Goal: Transaction & Acquisition: Purchase product/service

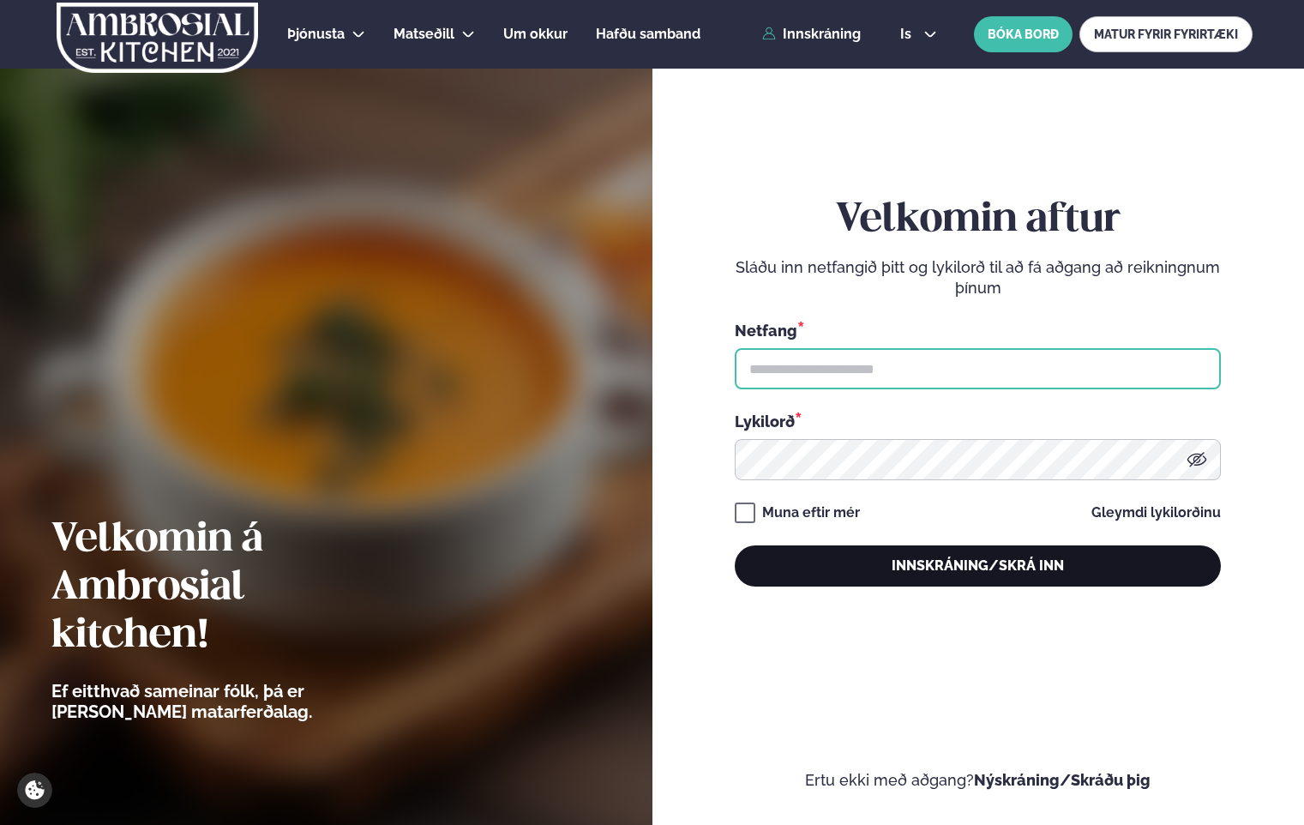
type input "**********"
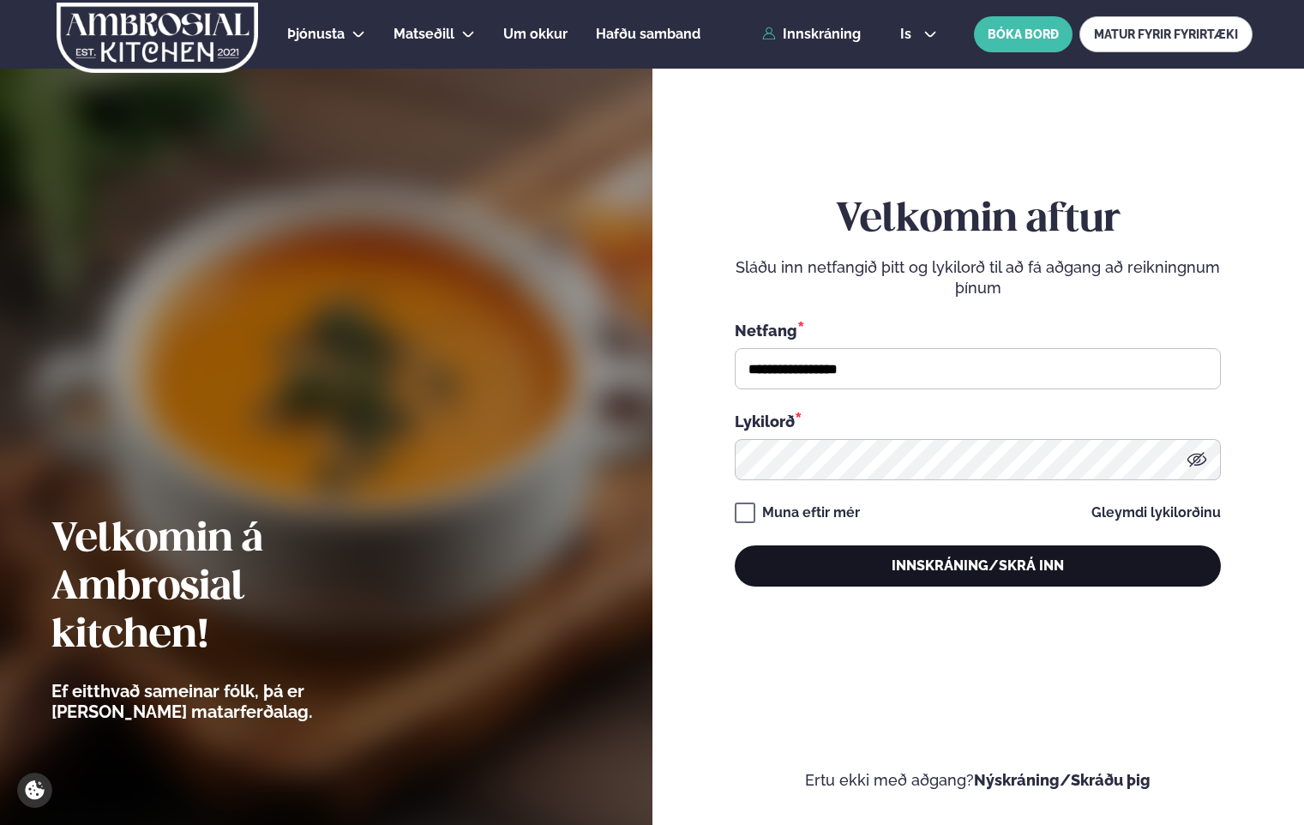
click at [1013, 563] on button "Innskráning/Skrá inn" at bounding box center [978, 565] width 486 height 41
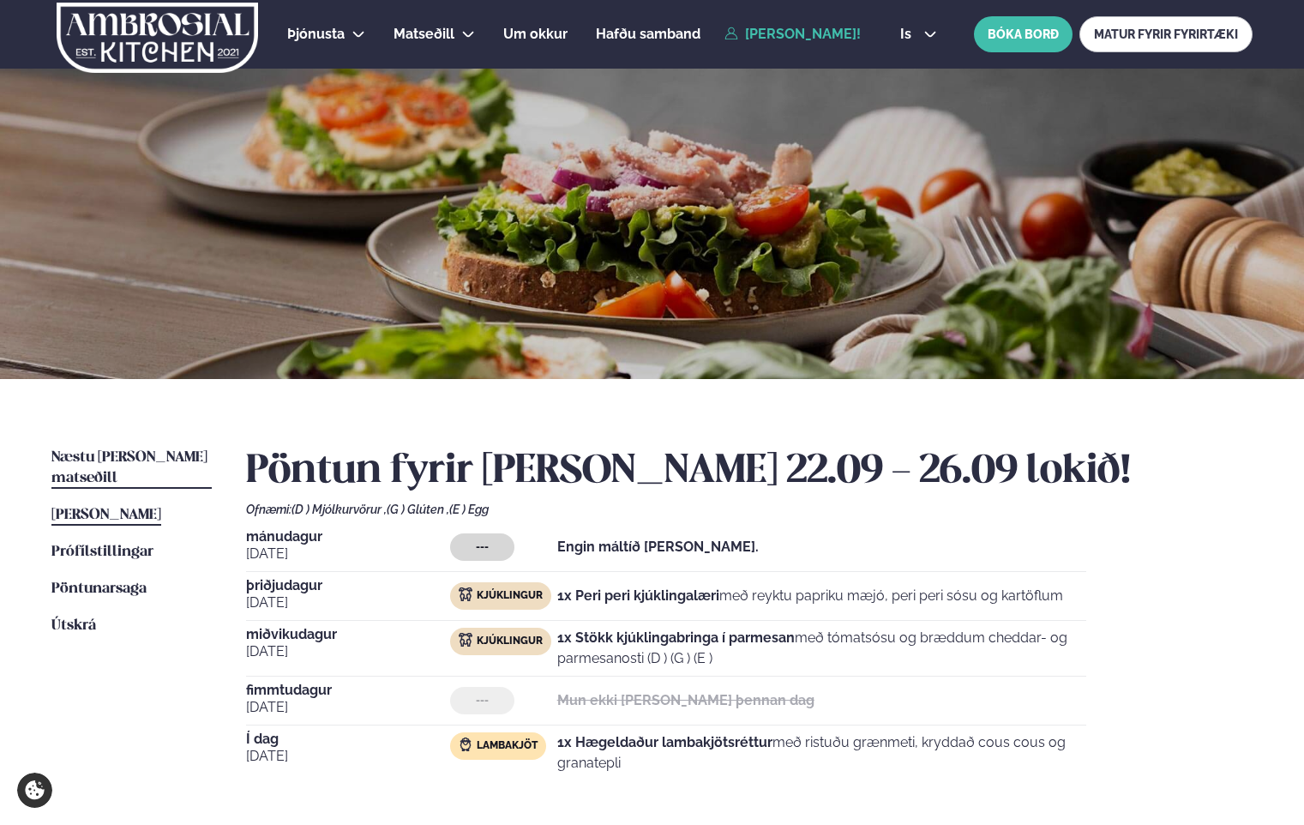
click at [94, 461] on span "Næstu [PERSON_NAME] matseðill" at bounding box center [129, 467] width 156 height 35
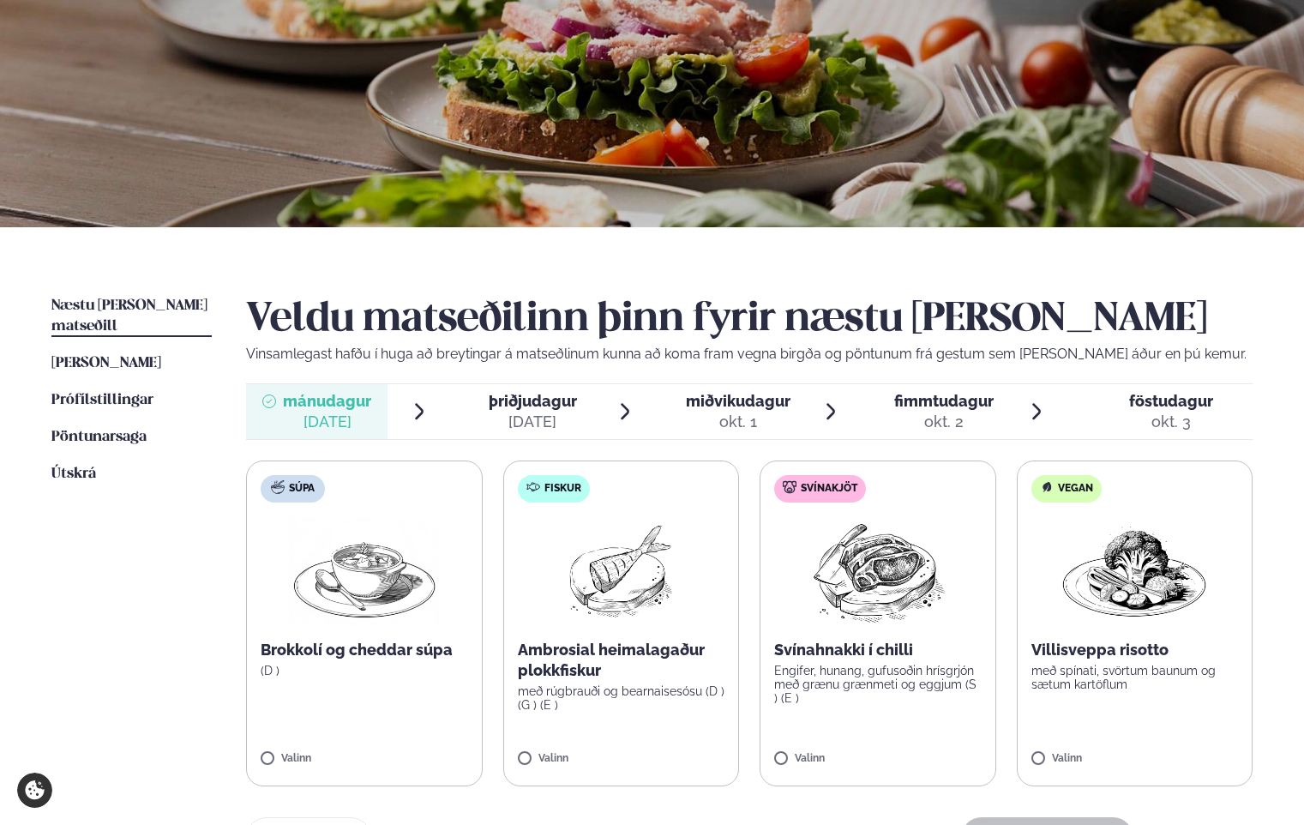
scroll to position [171, 0]
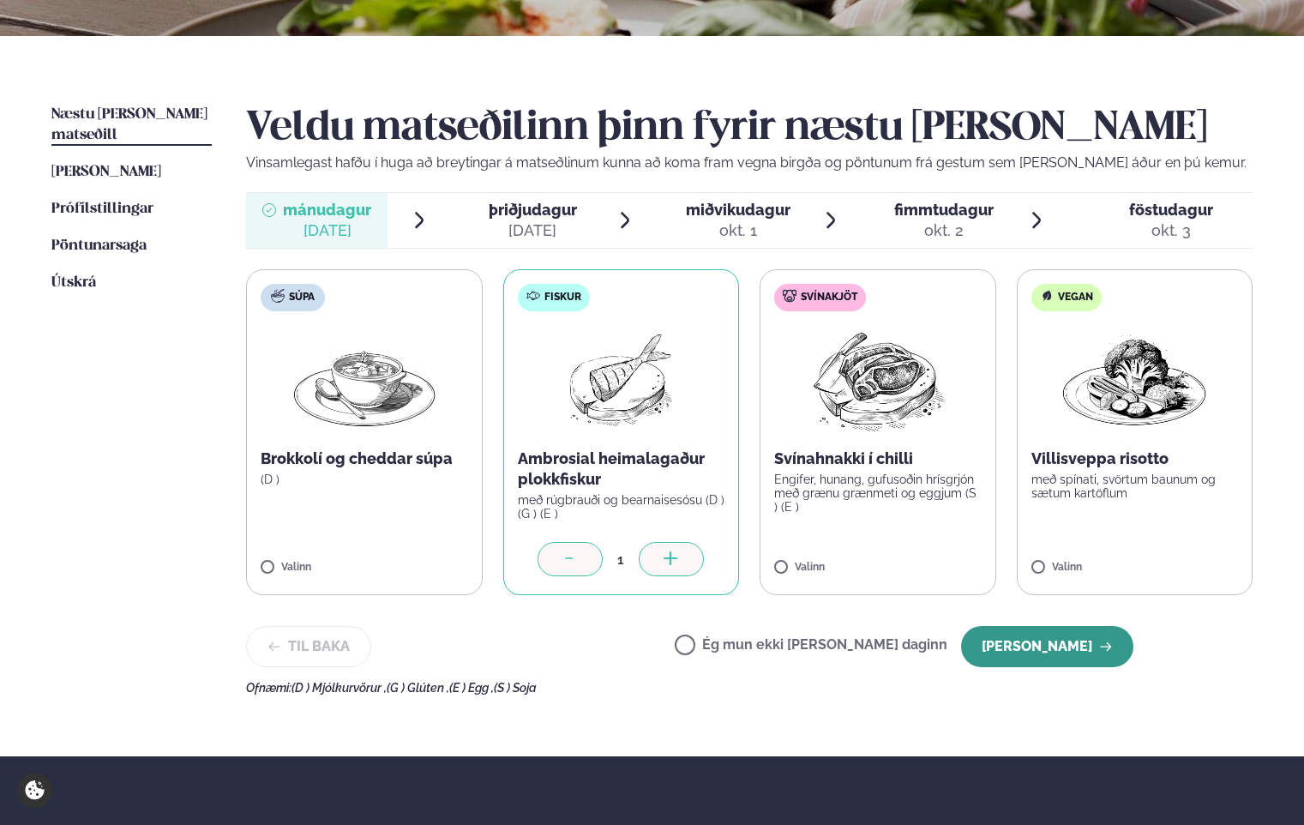
click at [1043, 643] on button "[PERSON_NAME]" at bounding box center [1047, 646] width 172 height 41
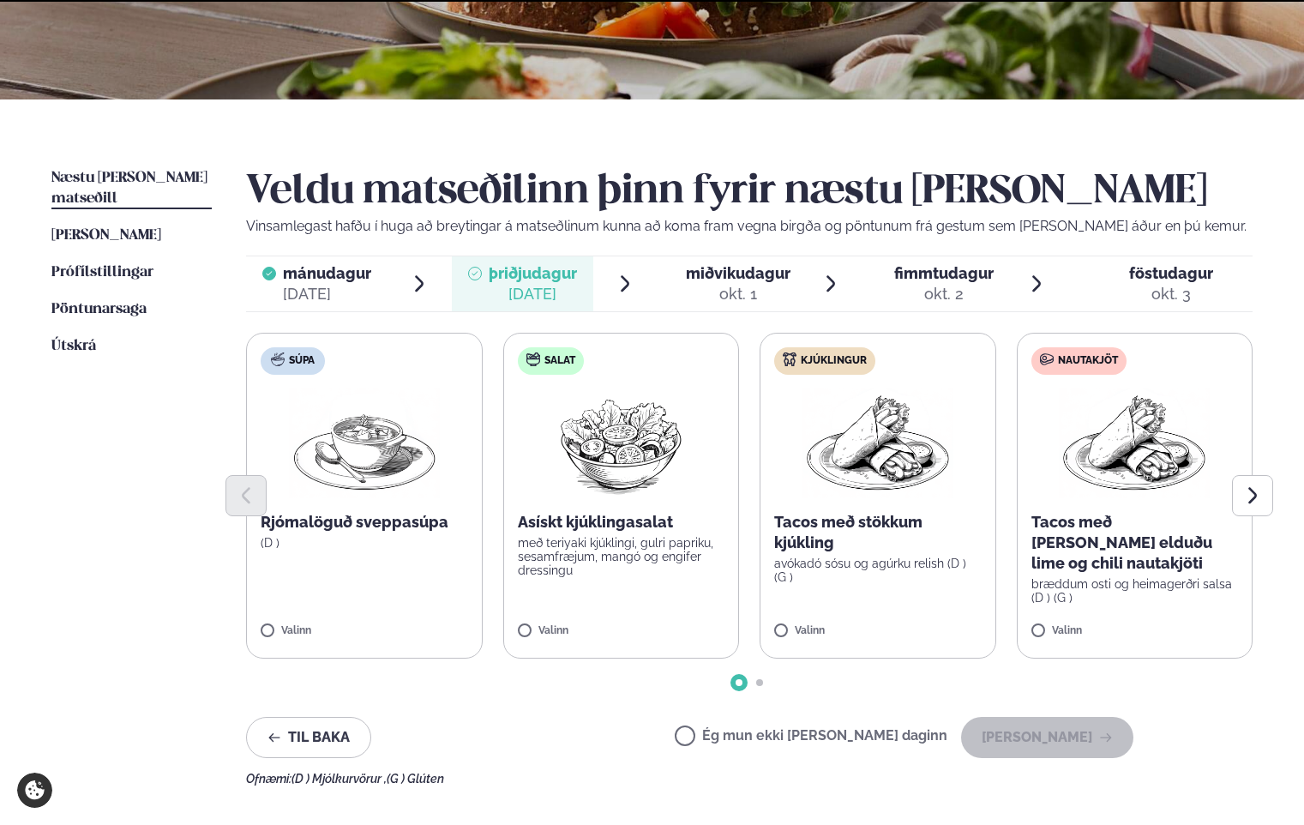
scroll to position [343, 0]
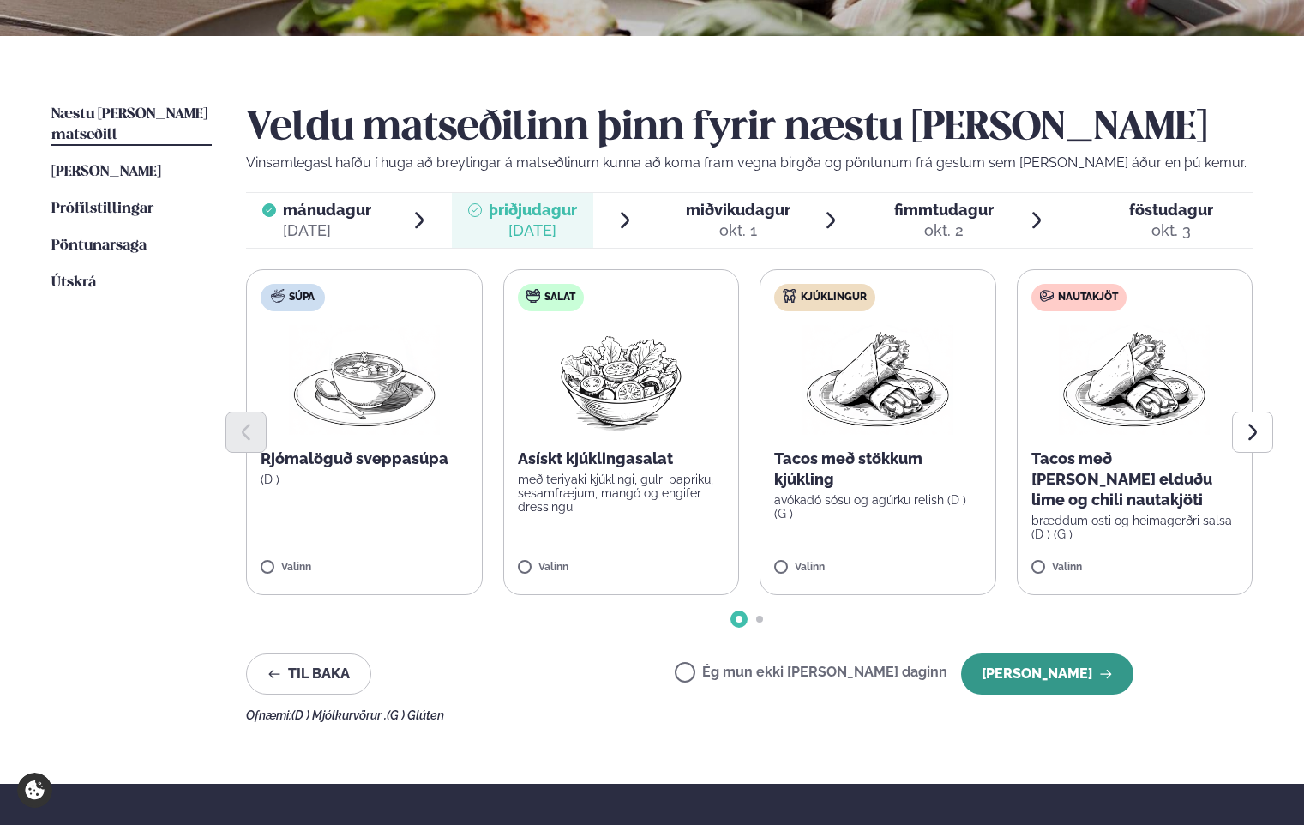
click at [1071, 670] on button "[PERSON_NAME]" at bounding box center [1047, 673] width 172 height 41
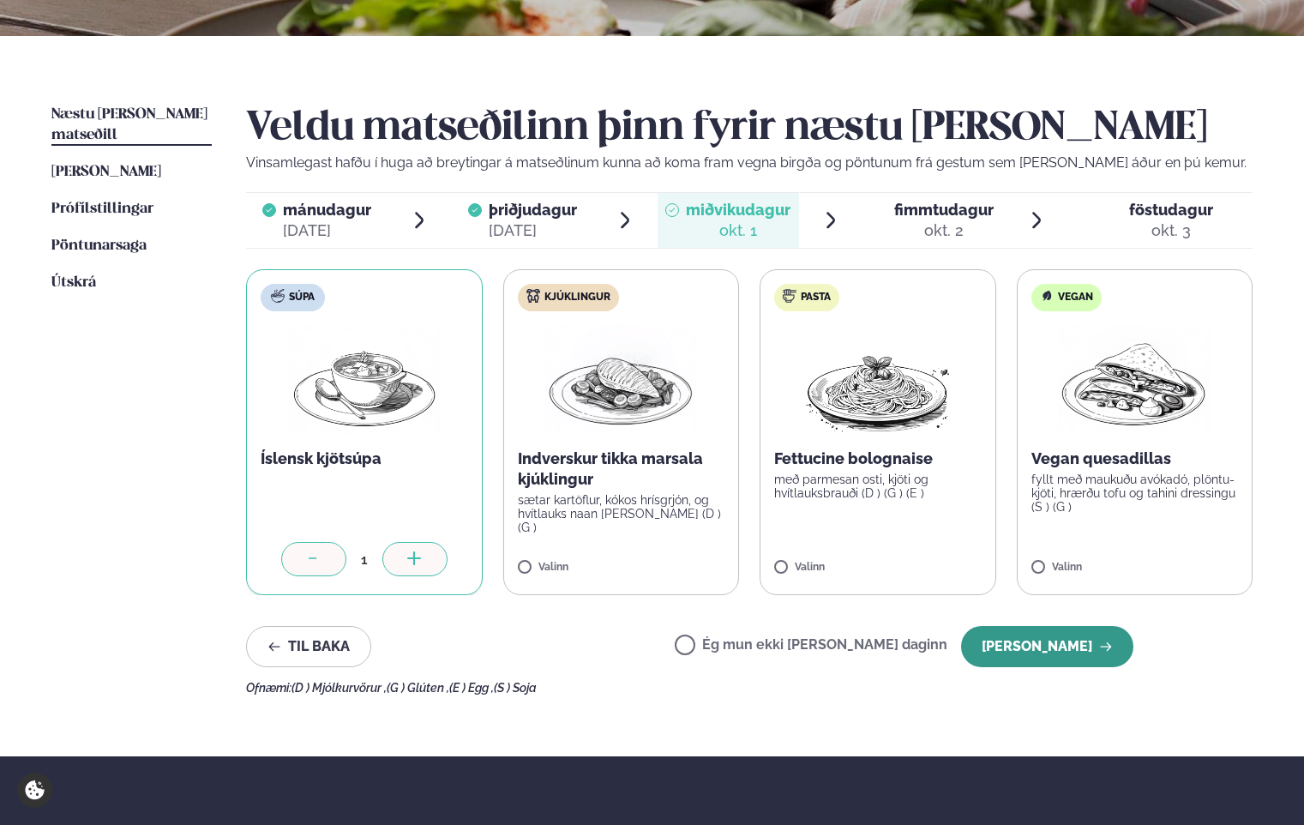
click at [1089, 641] on button "[PERSON_NAME]" at bounding box center [1047, 646] width 172 height 41
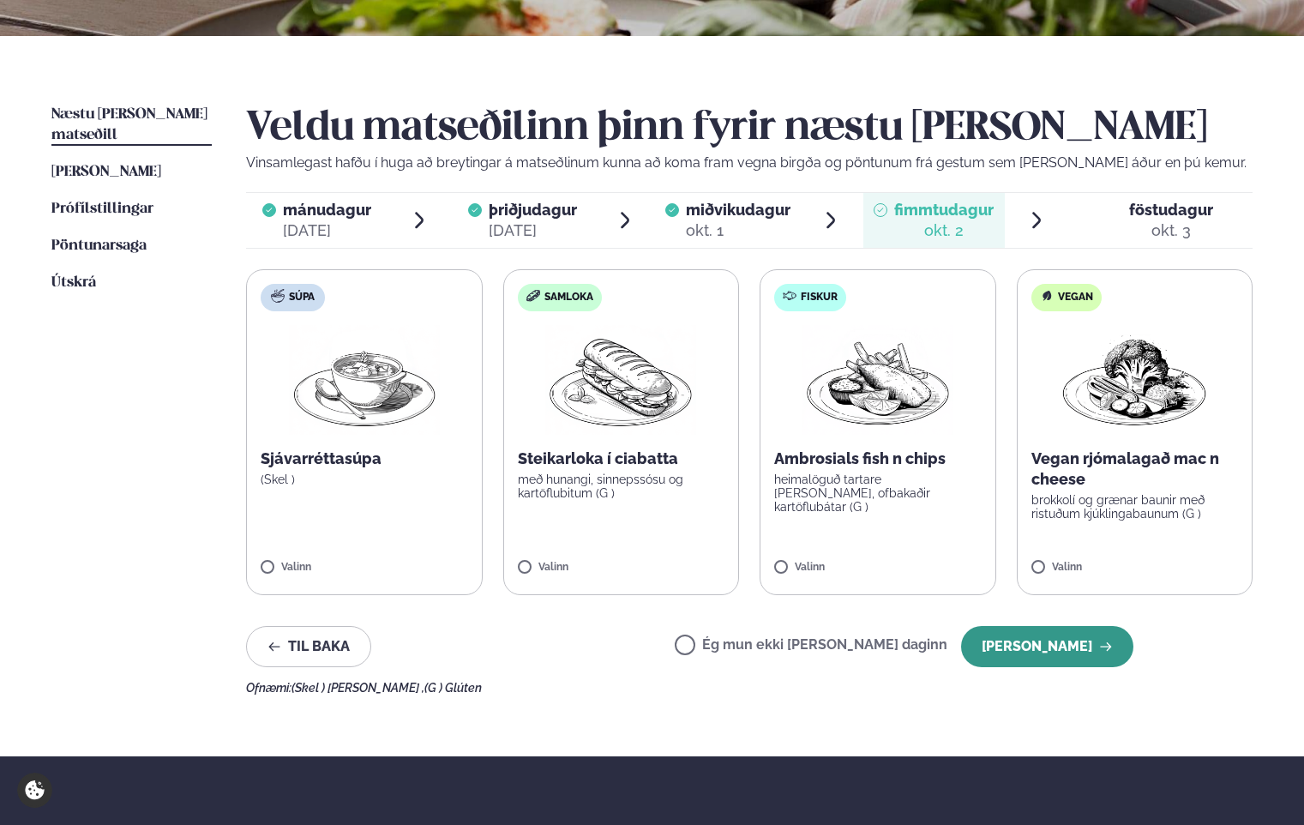
click at [1068, 636] on button "[PERSON_NAME]" at bounding box center [1047, 646] width 172 height 41
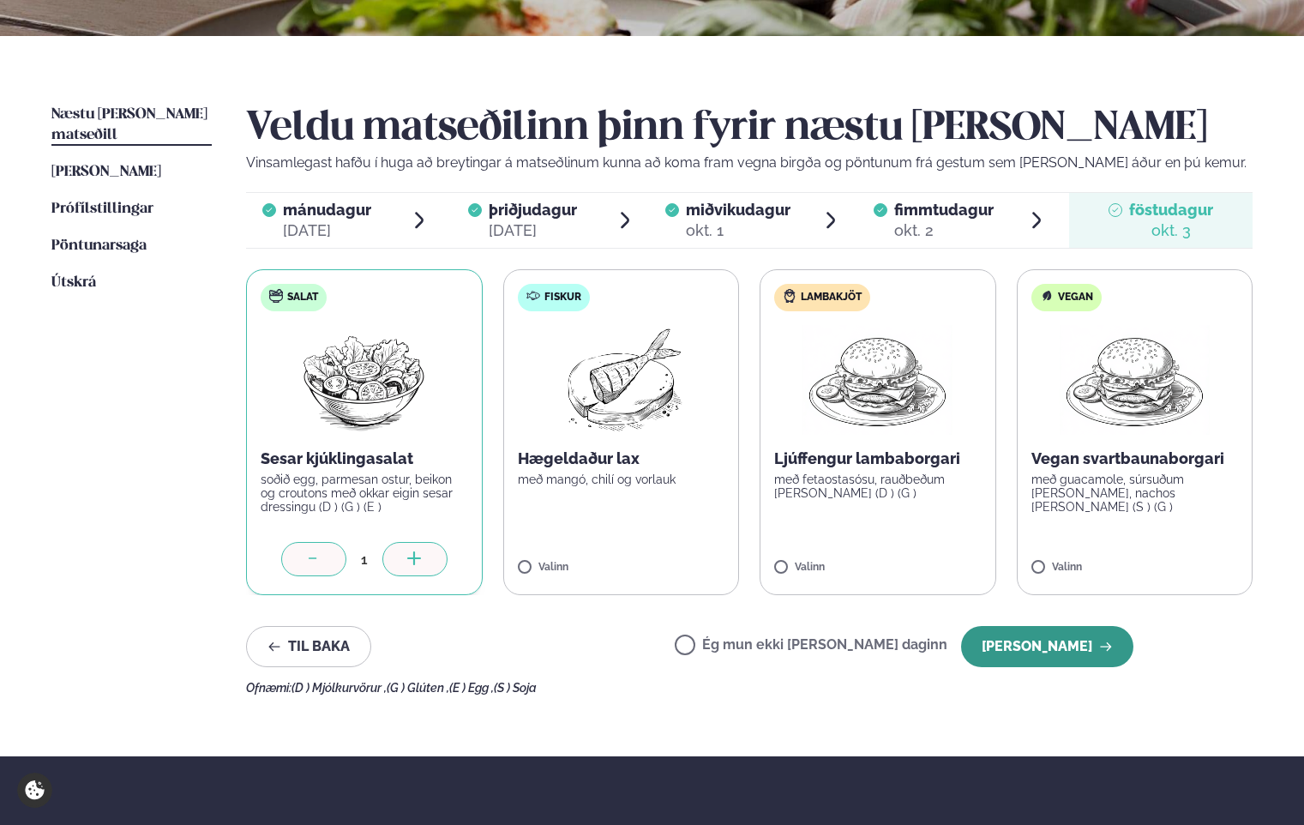
click at [1022, 645] on button "[PERSON_NAME]" at bounding box center [1047, 646] width 172 height 41
